Goal: Information Seeking & Learning: Find specific fact

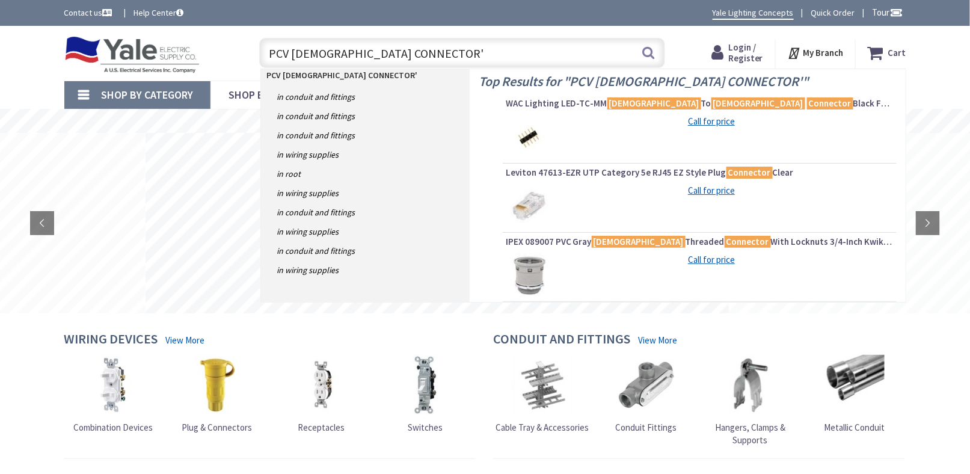
type input "PCV MALE CONNECTOR"
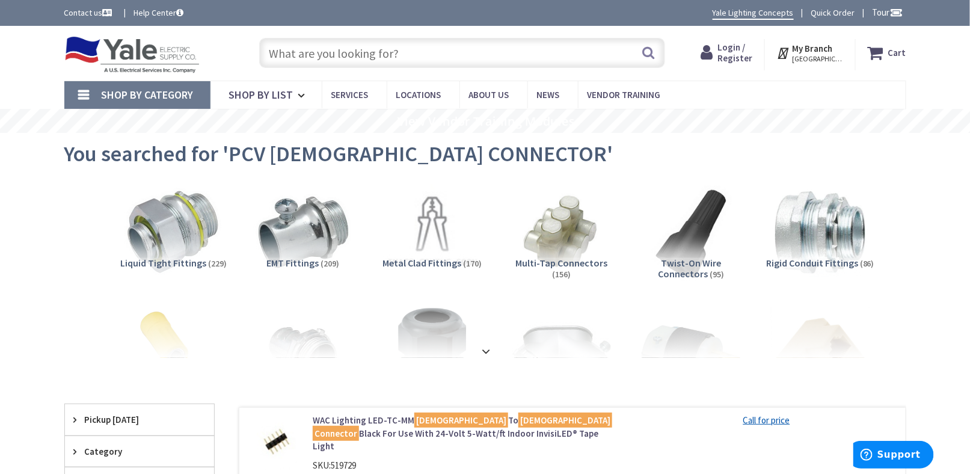
click at [356, 51] on input "text" at bounding box center [462, 53] width 406 height 30
click at [22, 63] on div "Skip to Content Toggle Nav Search Cart My Cart Close" at bounding box center [485, 53] width 970 height 55
click at [317, 51] on input "text" at bounding box center [462, 53] width 406 height 30
click at [324, 57] on input "text" at bounding box center [462, 53] width 406 height 30
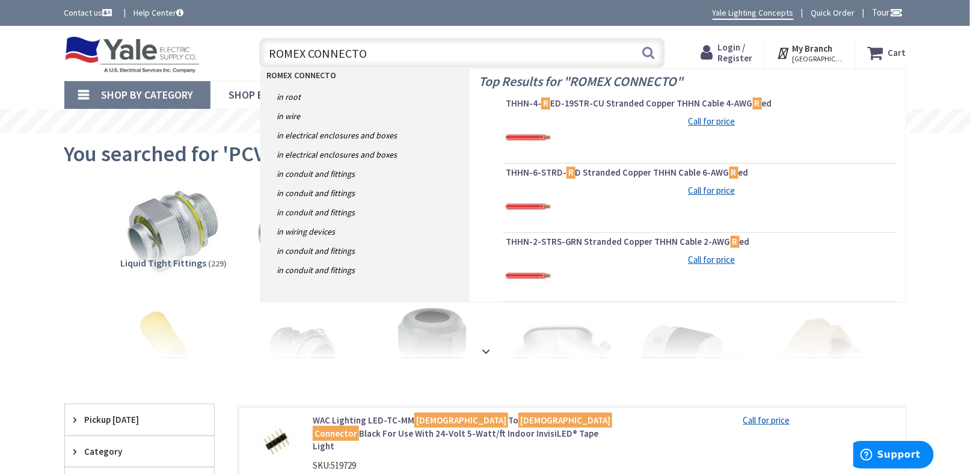
type input "ROMEX CONNECTOR"
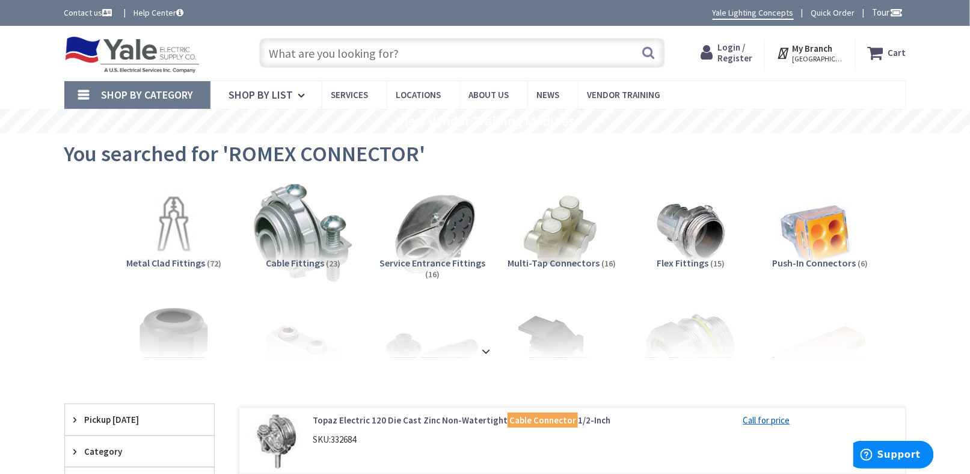
click at [304, 47] on input "text" at bounding box center [462, 53] width 406 height 30
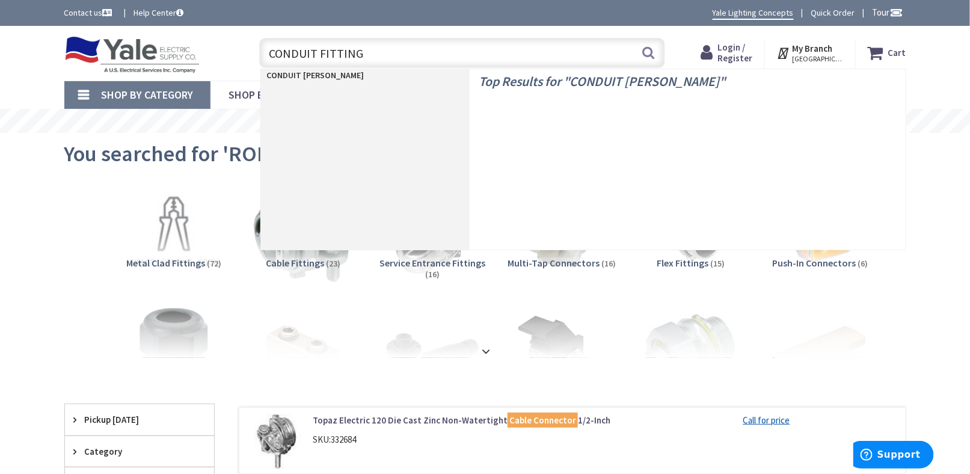
type input "CONDUIT FITTINGS"
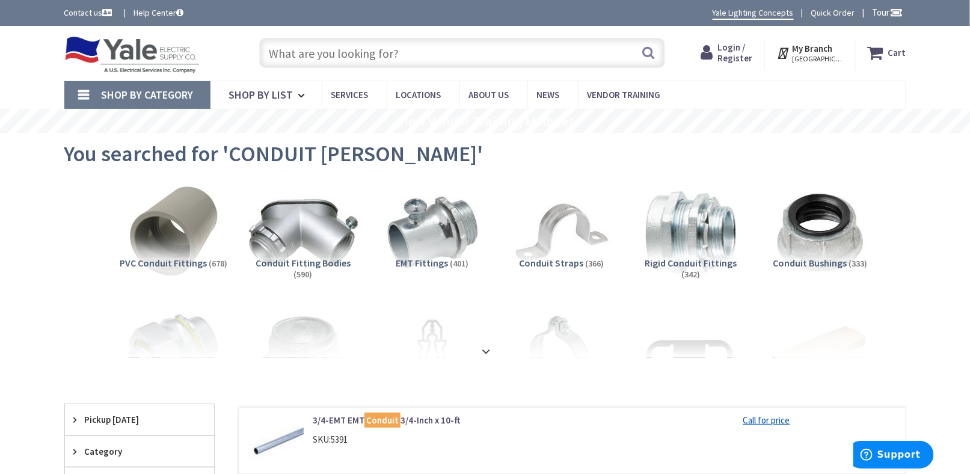
click at [298, 250] on img at bounding box center [302, 232] width 109 height 109
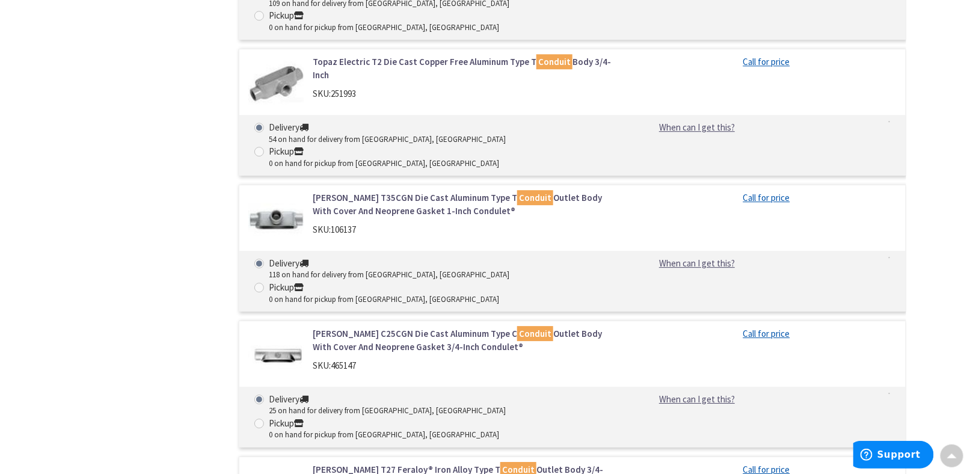
scroll to position [5074, 0]
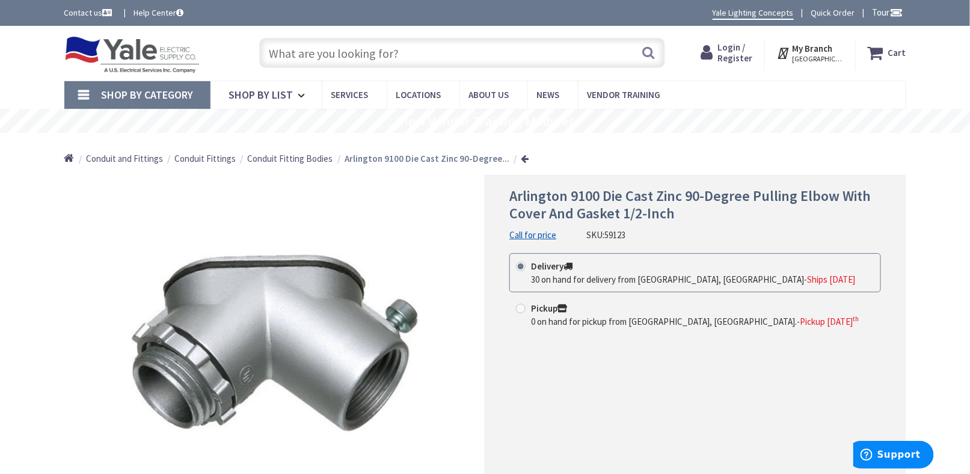
click at [351, 50] on input "text" at bounding box center [462, 53] width 406 height 30
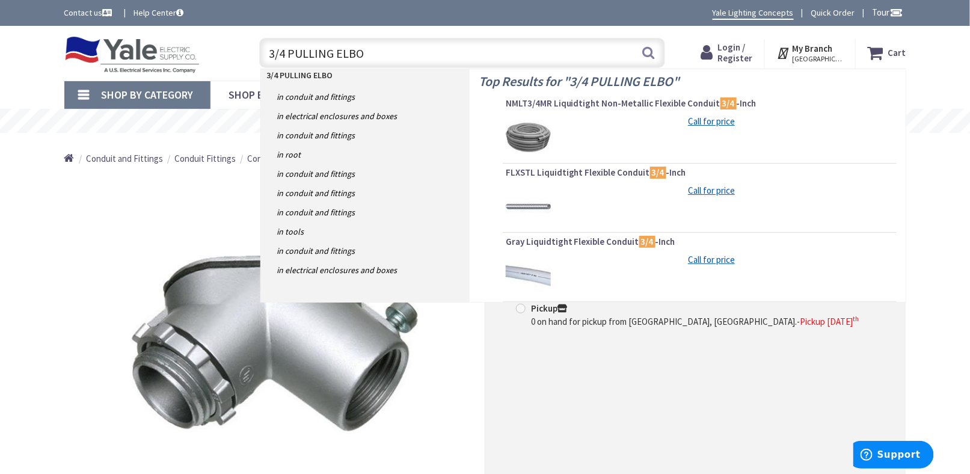
type input "3/4 PULLING ELBOW"
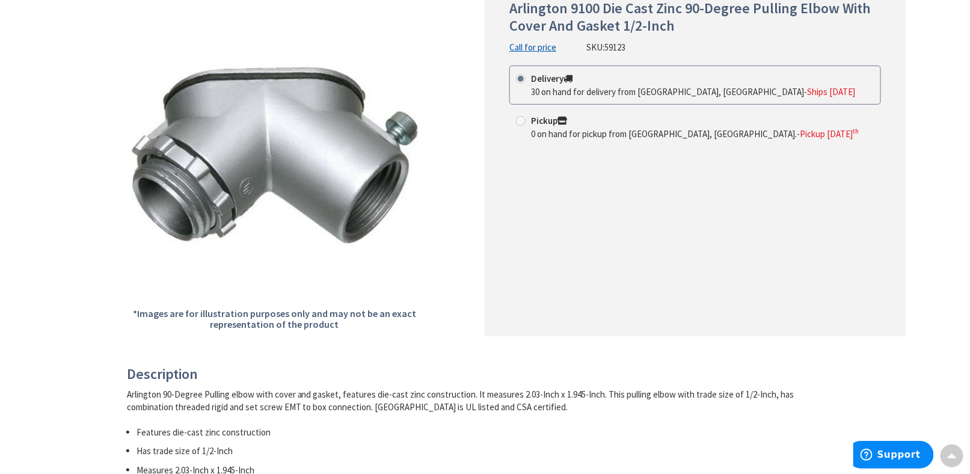
scroll to position [7, 0]
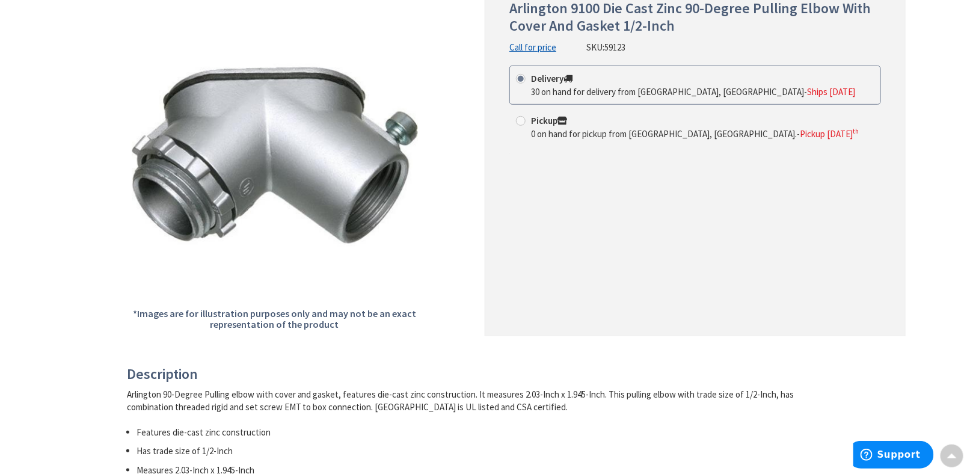
scroll to position [0, 0]
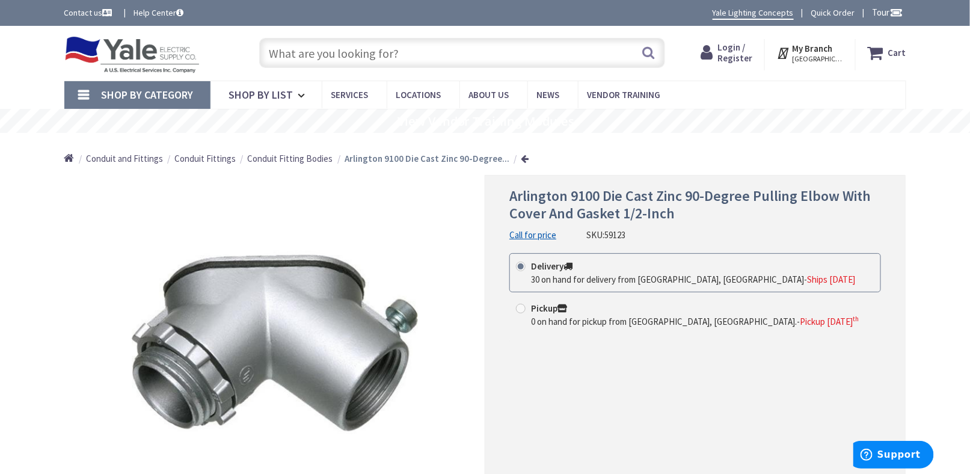
click at [316, 54] on input "text" at bounding box center [462, 53] width 406 height 30
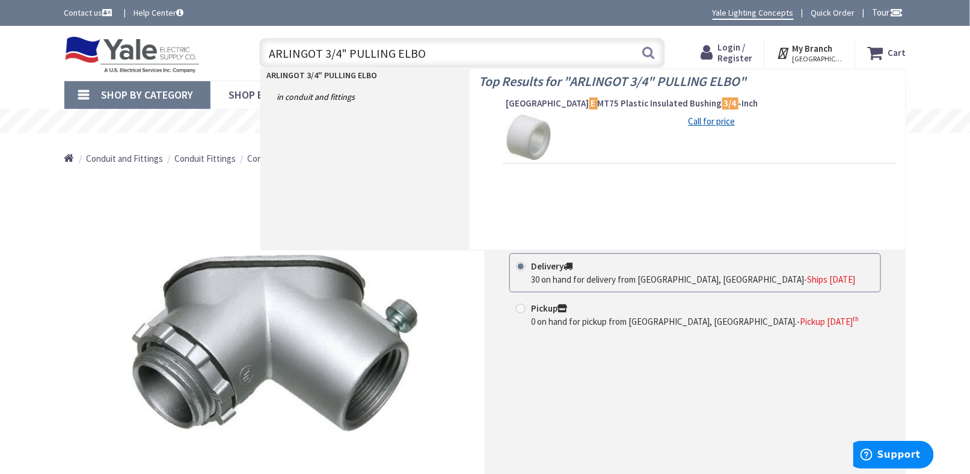
type input "ARLINGOT 3/4" PULLING ELBOW"
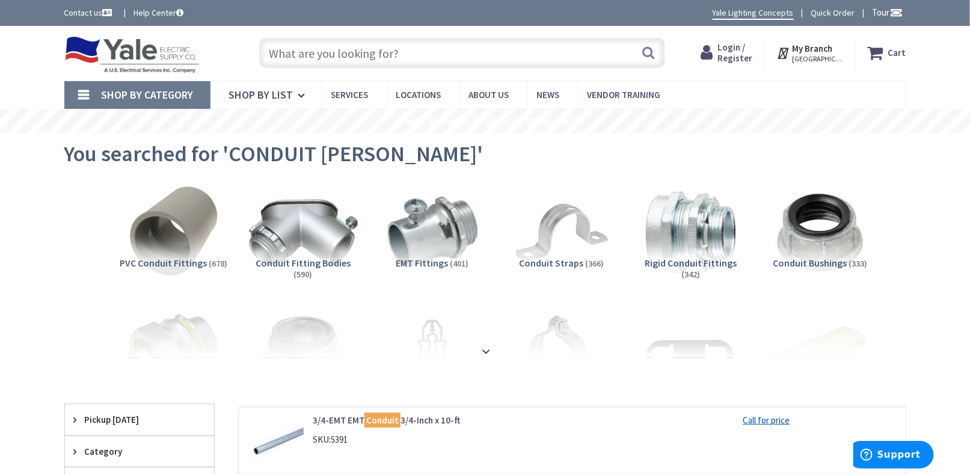
click at [277, 217] on img at bounding box center [302, 232] width 109 height 109
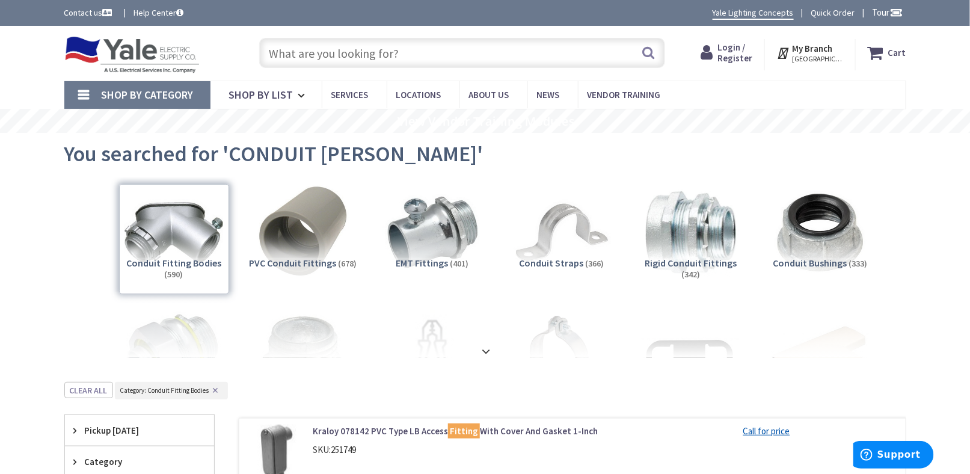
click at [292, 57] on input "text" at bounding box center [462, 53] width 406 height 30
click at [381, 47] on input "text" at bounding box center [462, 53] width 406 height 30
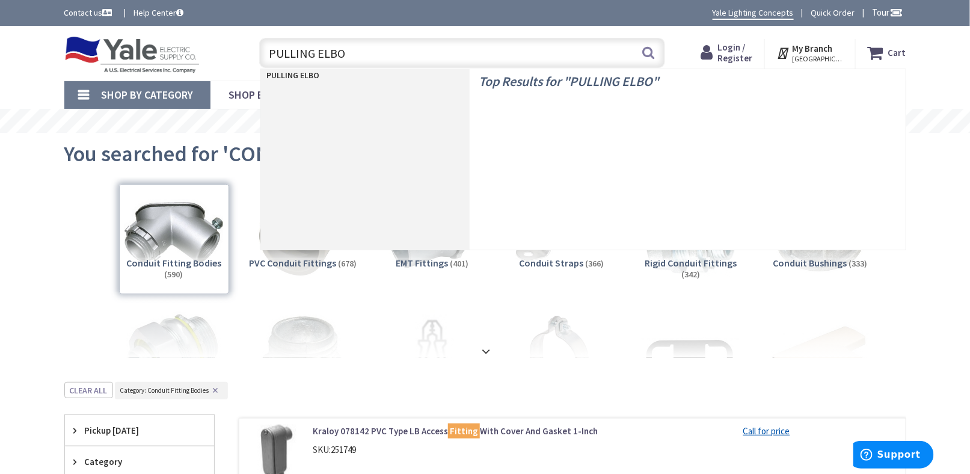
type input "PULLING ELBOW"
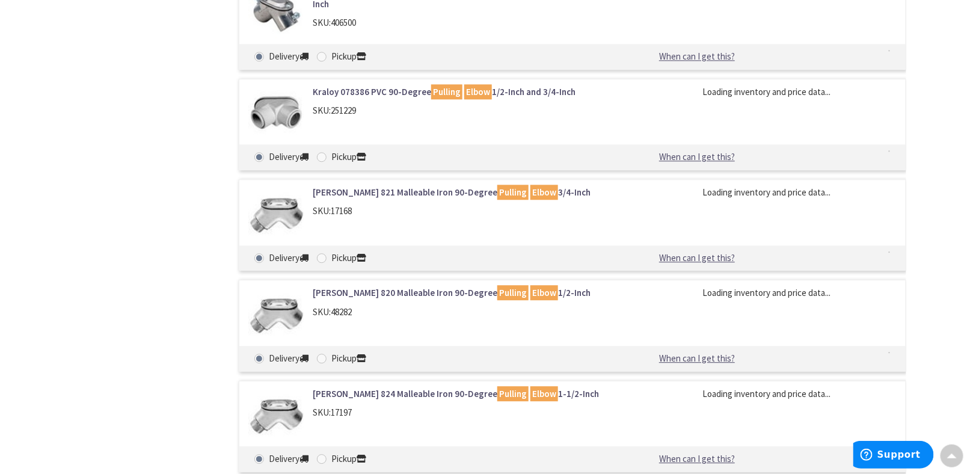
scroll to position [1082, 0]
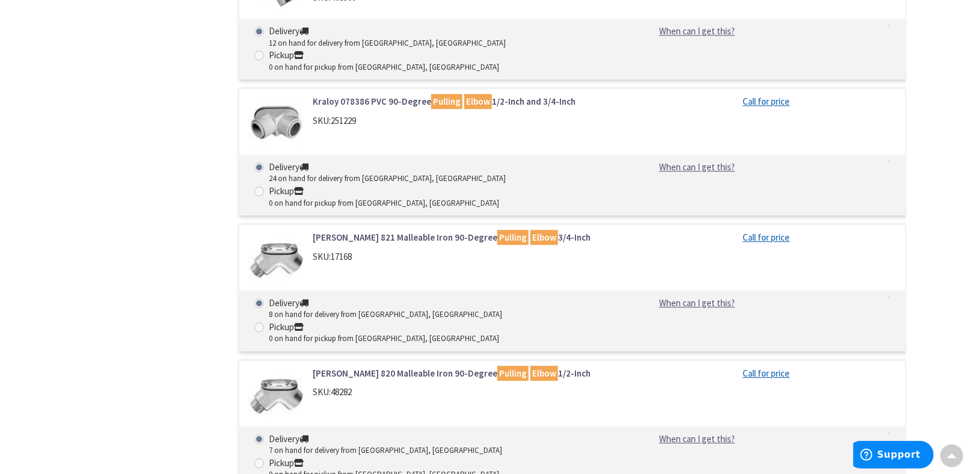
click at [375, 231] on link "Crouse-Hinds 821 Malleable Iron 90-Degree Pulling Elbow 3/4-Inch" at bounding box center [466, 237] width 306 height 13
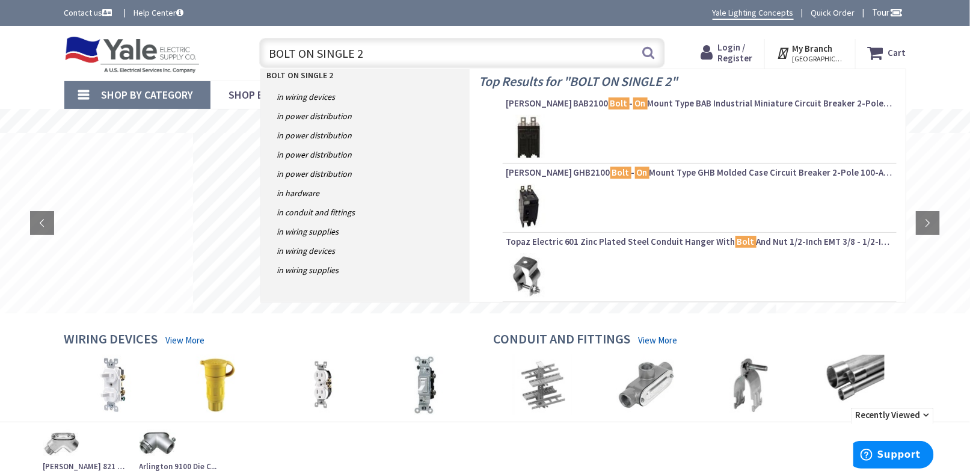
type input "BOLT ON SINGLE 20"
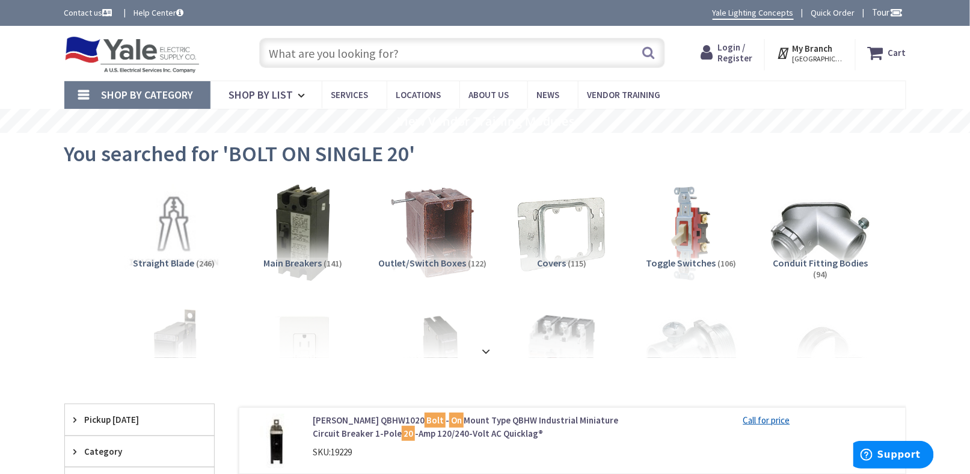
click at [335, 54] on input "text" at bounding box center [462, 53] width 406 height 30
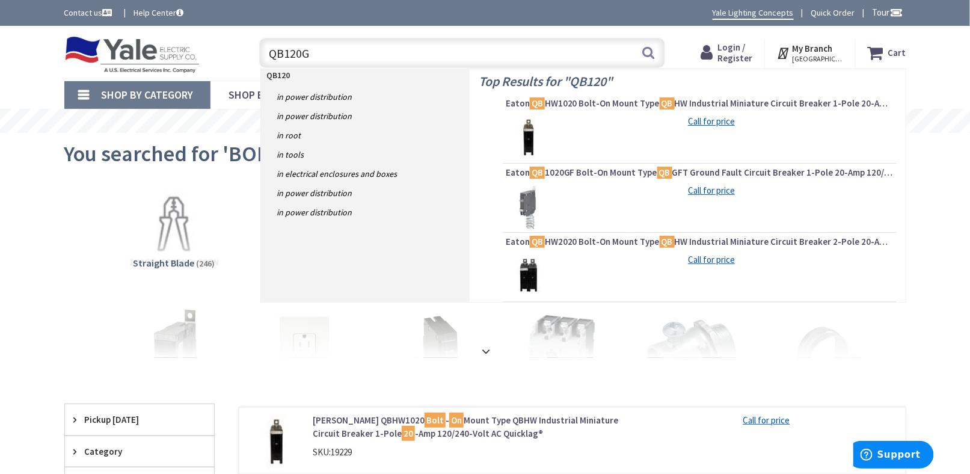
type input "QB120GF"
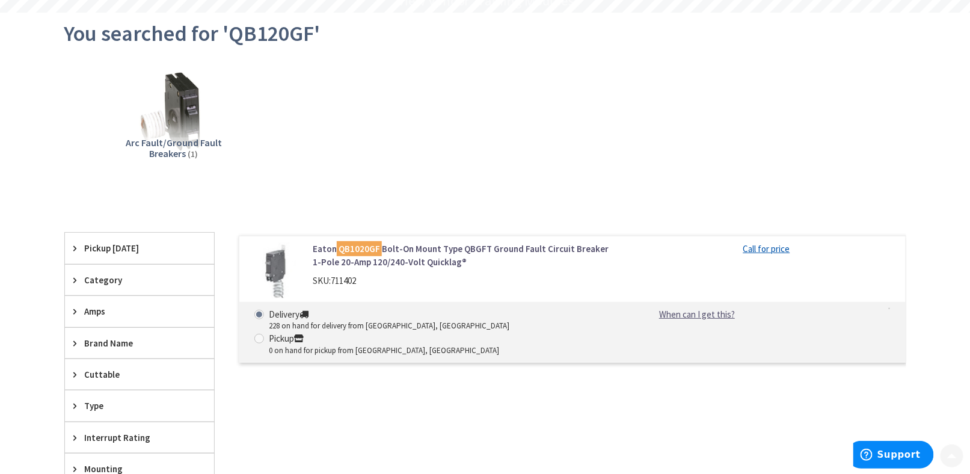
scroll to position [240, 0]
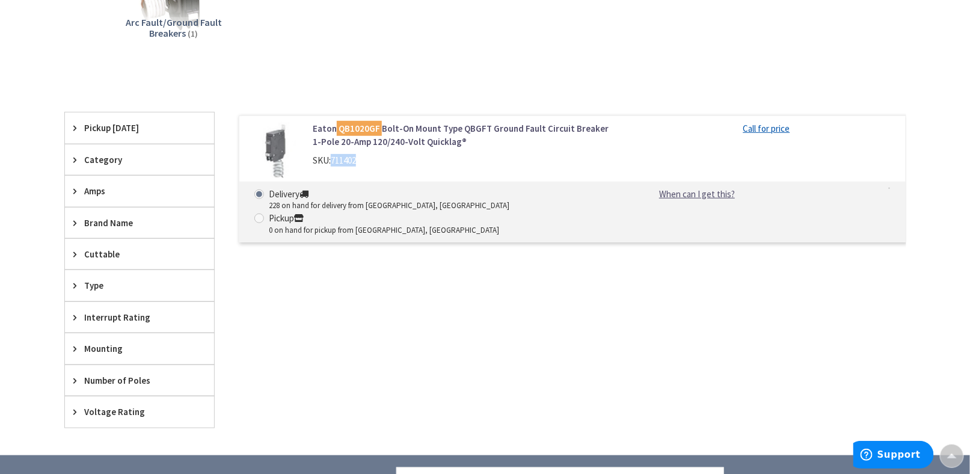
drag, startPoint x: 334, startPoint y: 161, endPoint x: 358, endPoint y: 161, distance: 24.0
click at [356, 161] on span "711402" at bounding box center [343, 160] width 25 height 11
copy span "711402"
